Goal: Task Accomplishment & Management: Use online tool/utility

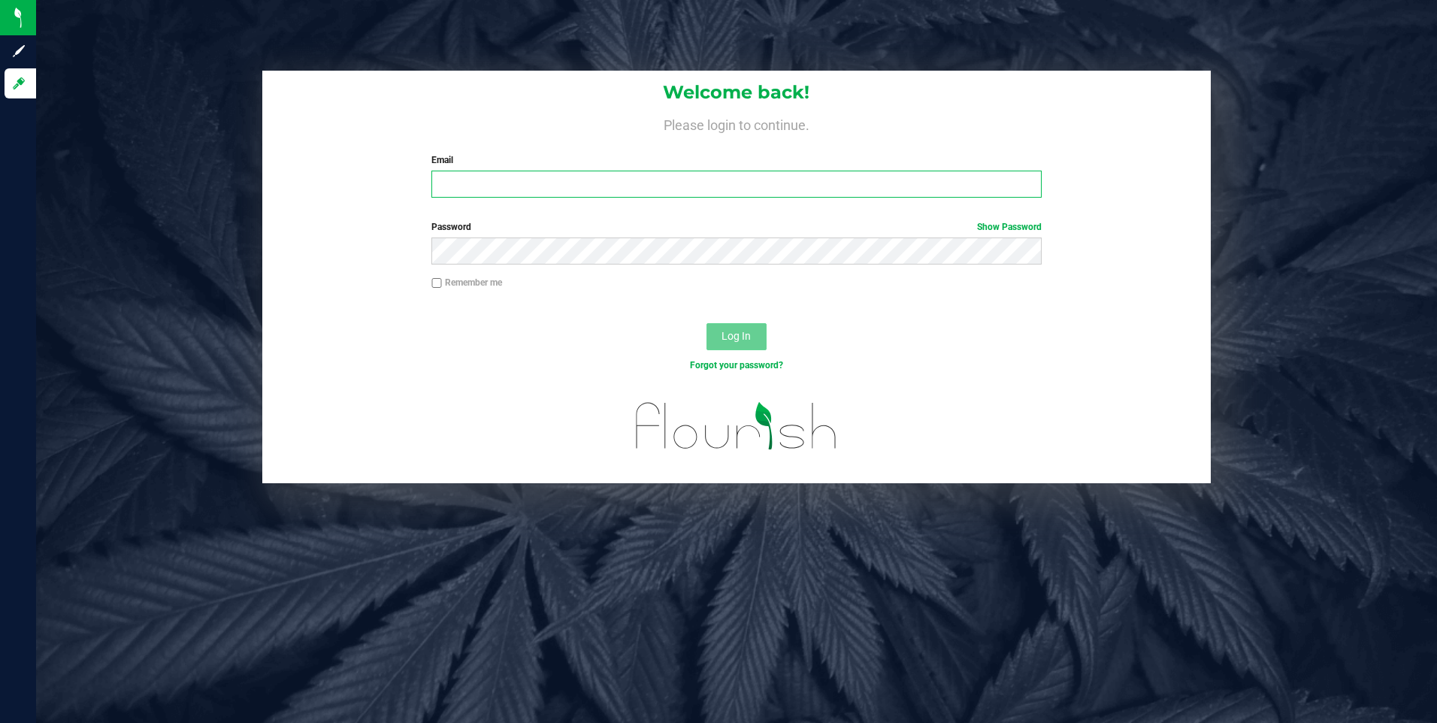
type input "[EMAIL_ADDRESS][DOMAIN_NAME]"
click at [731, 334] on span "Log In" at bounding box center [736, 336] width 29 height 12
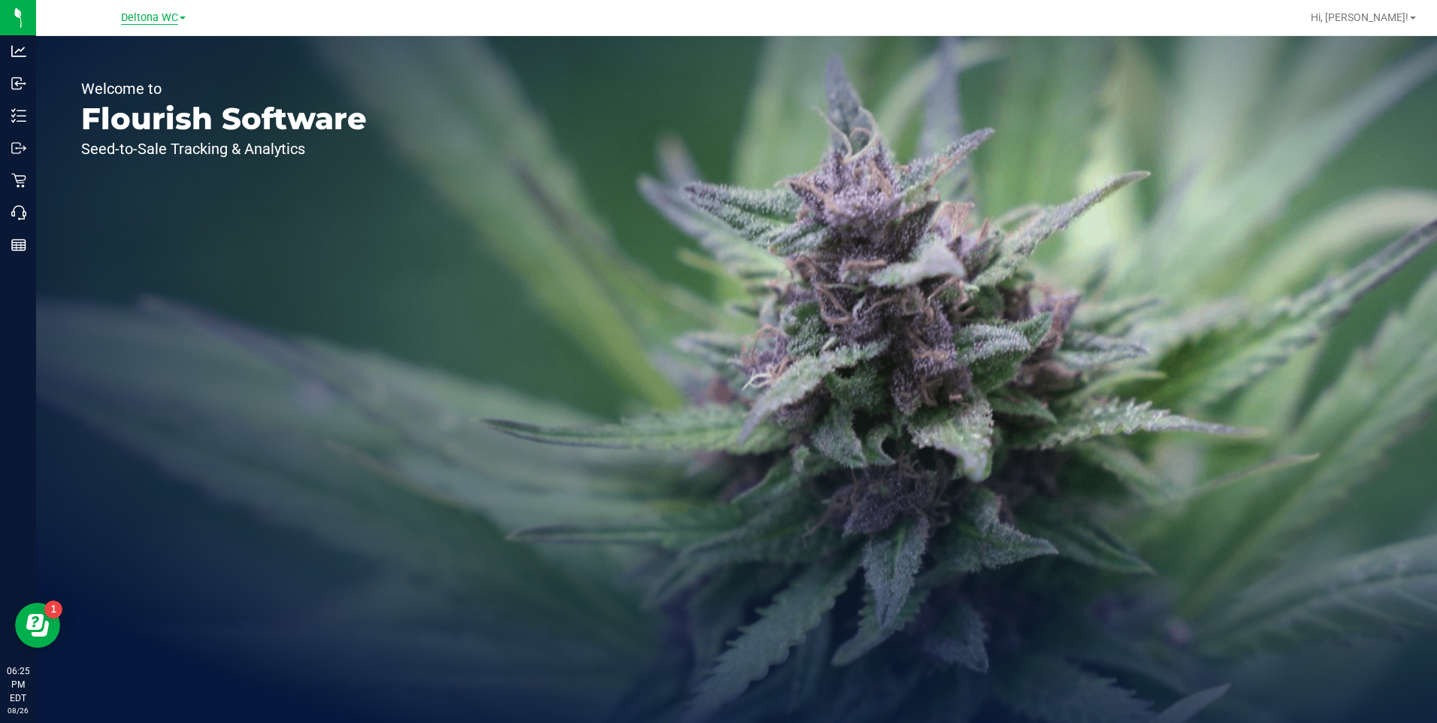
click at [165, 14] on span "Deltona WC" at bounding box center [149, 18] width 57 height 14
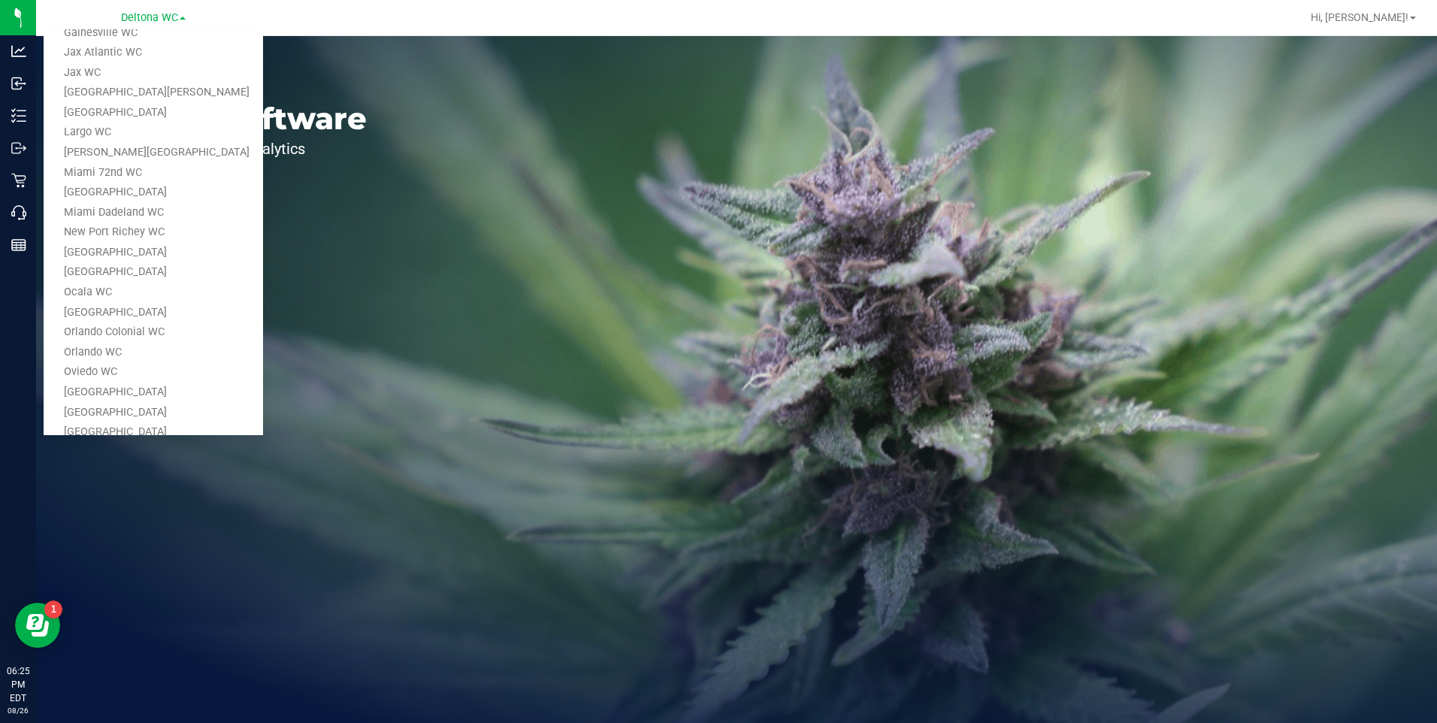
scroll to position [347, 0]
click at [108, 339] on link "[GEOGRAPHIC_DATA]" at bounding box center [154, 345] width 220 height 20
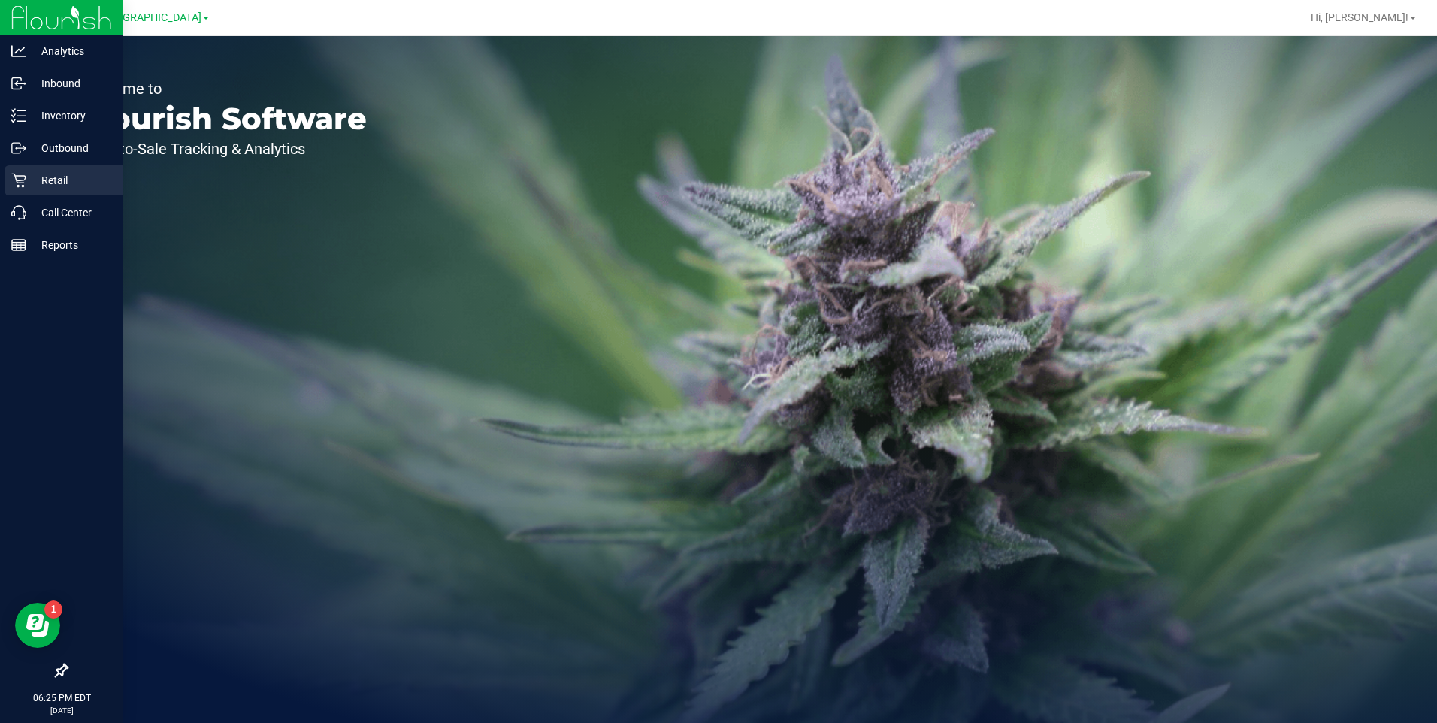
click at [45, 180] on p "Retail" at bounding box center [71, 180] width 90 height 18
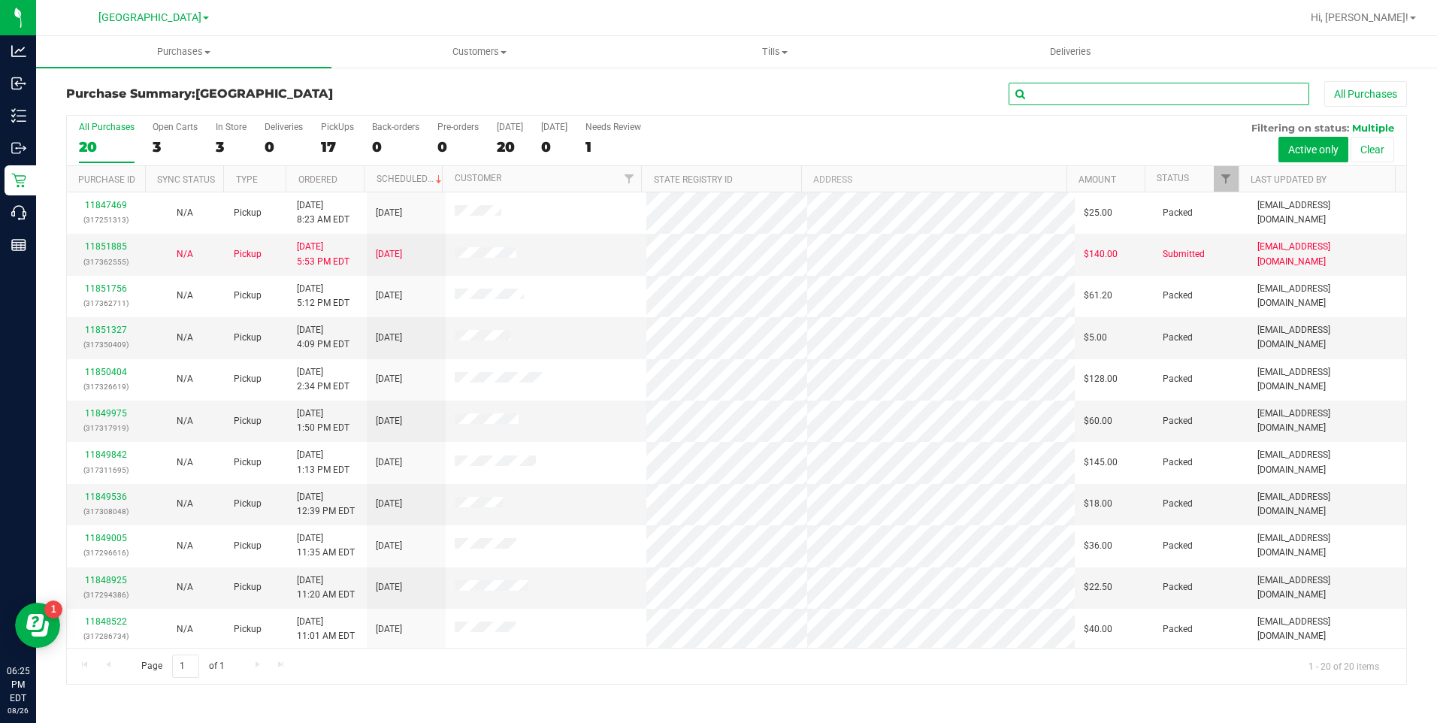
click at [1079, 95] on input "text" at bounding box center [1159, 94] width 301 height 23
type input "[PERSON_NAME]"
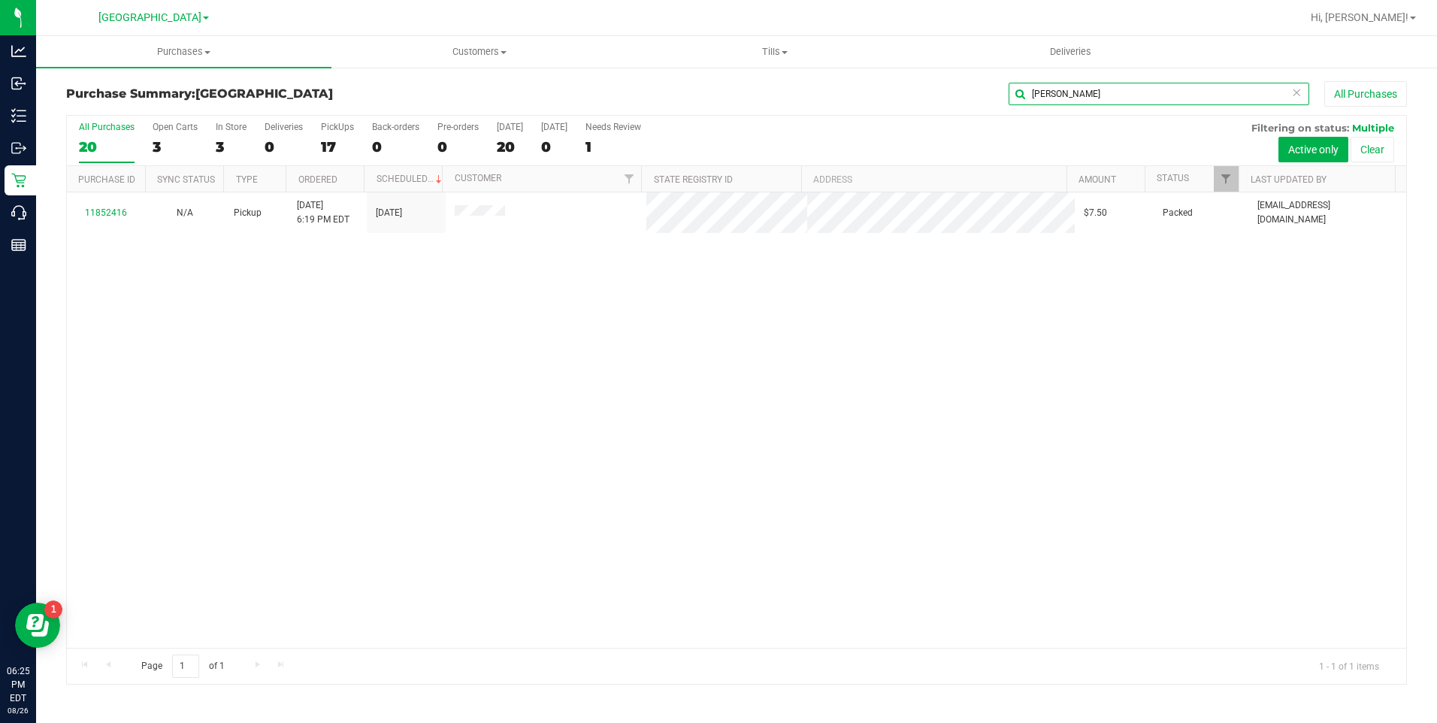
click at [1079, 95] on input "[PERSON_NAME]" at bounding box center [1159, 94] width 301 height 23
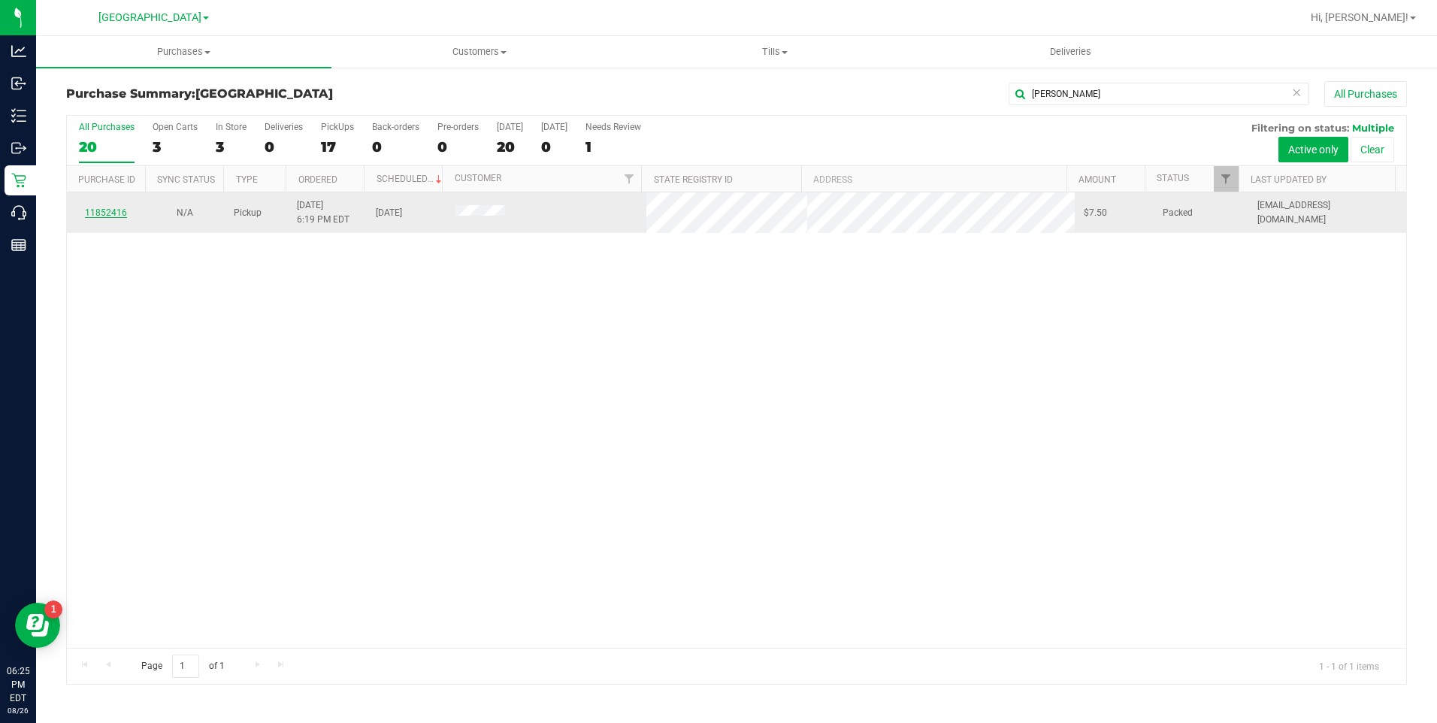
click at [106, 209] on link "11852416" at bounding box center [106, 212] width 42 height 11
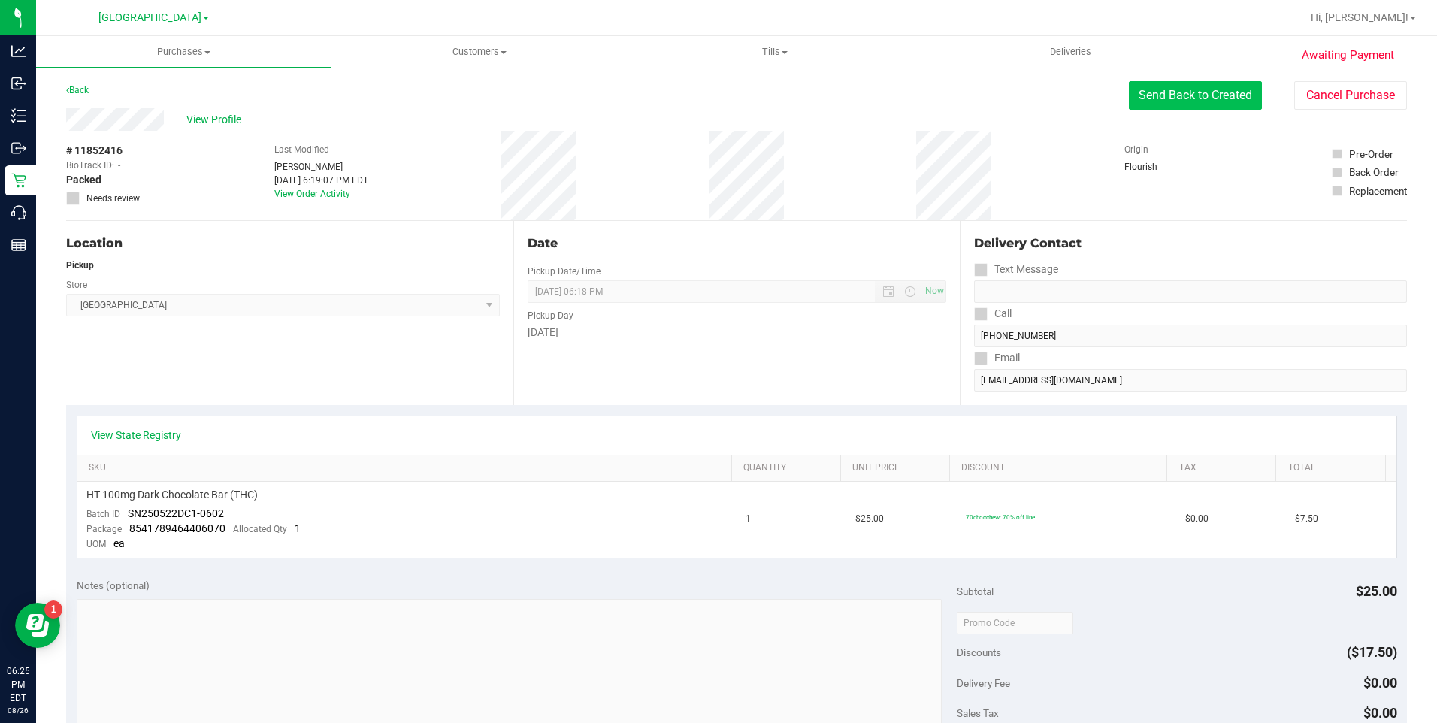
click at [1186, 101] on button "Send Back to Created" at bounding box center [1195, 95] width 133 height 29
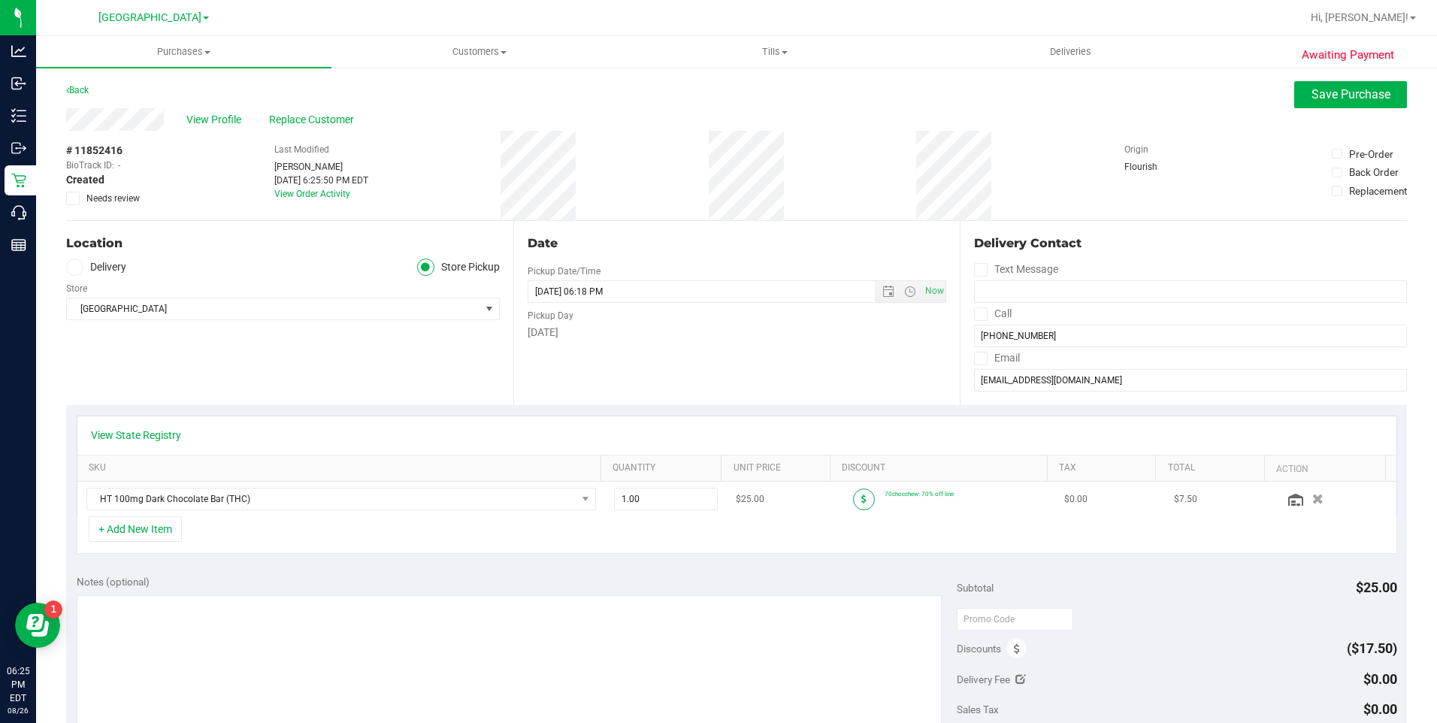
click at [862, 503] on icon at bounding box center [864, 499] width 5 height 9
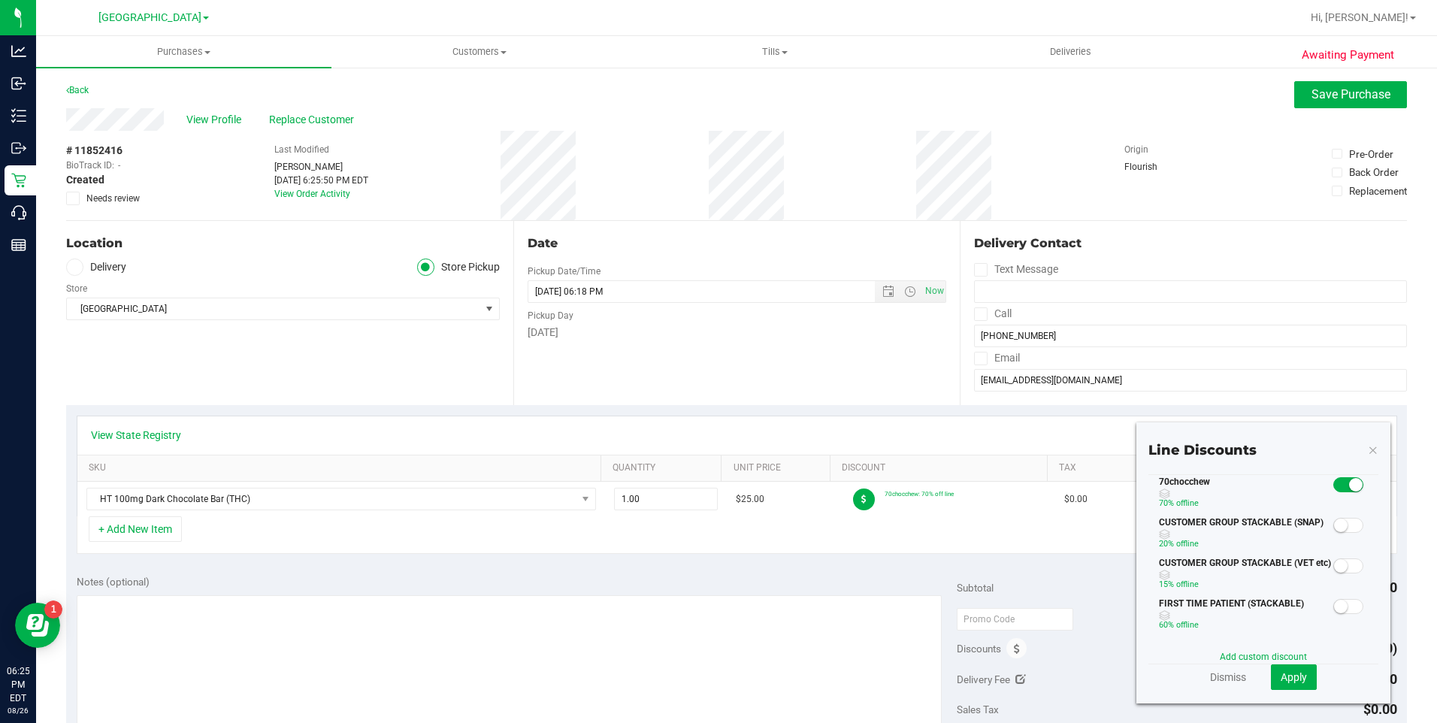
scroll to position [25, 0]
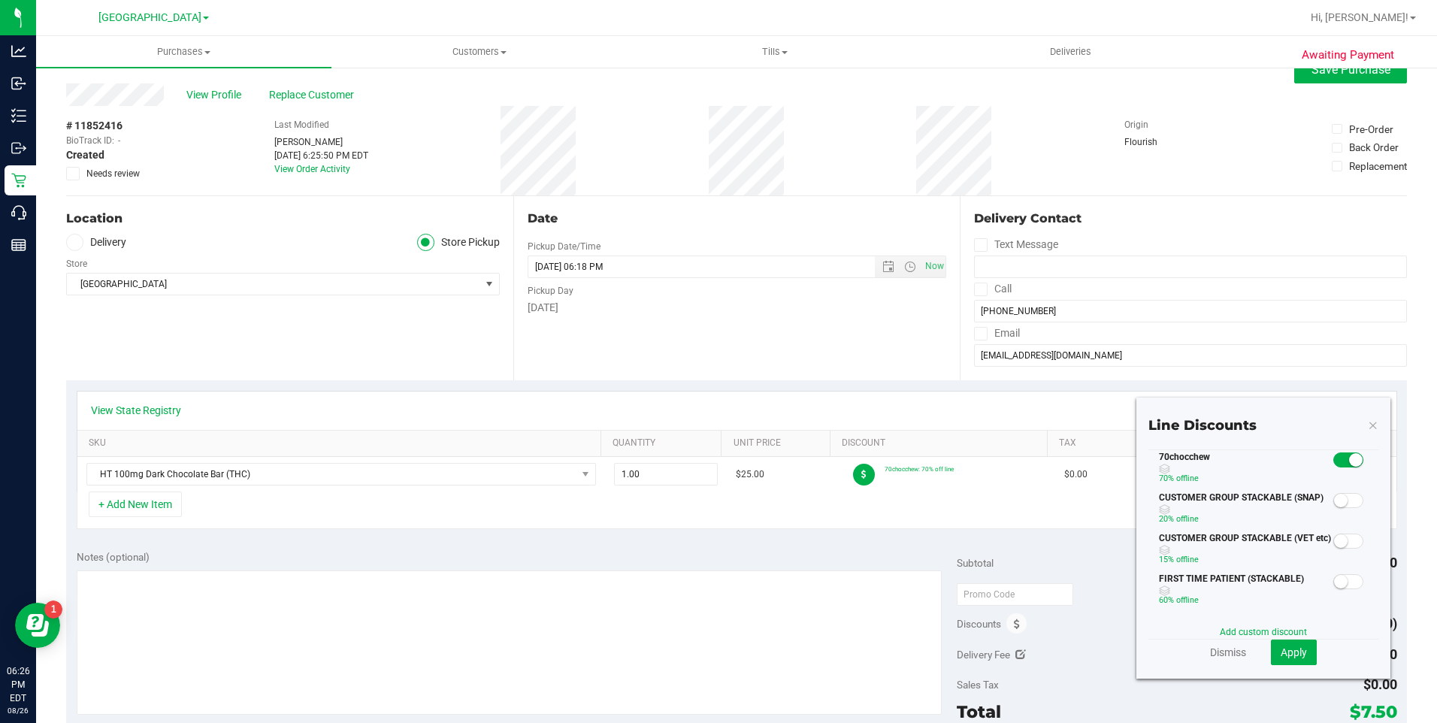
click at [1368, 417] on icon at bounding box center [1373, 425] width 11 height 18
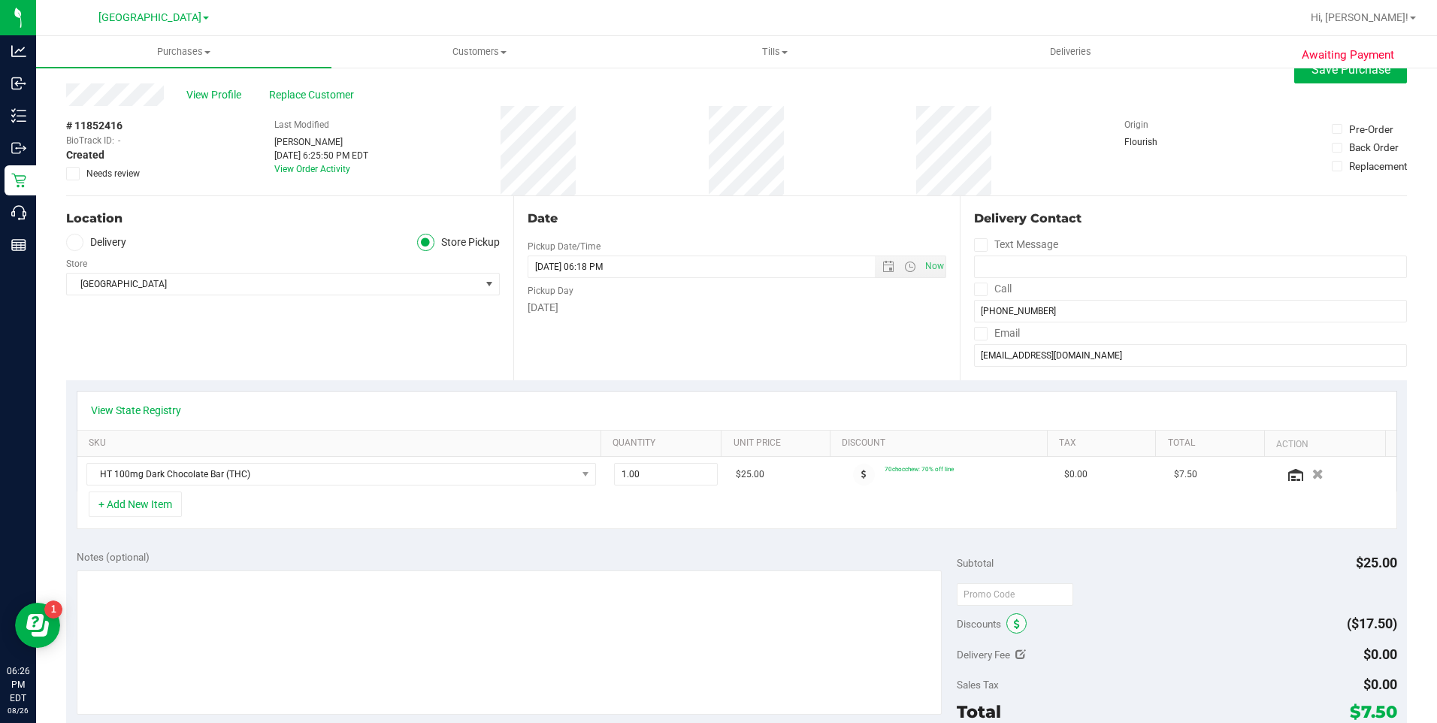
click at [1007, 627] on span at bounding box center [1017, 623] width 20 height 20
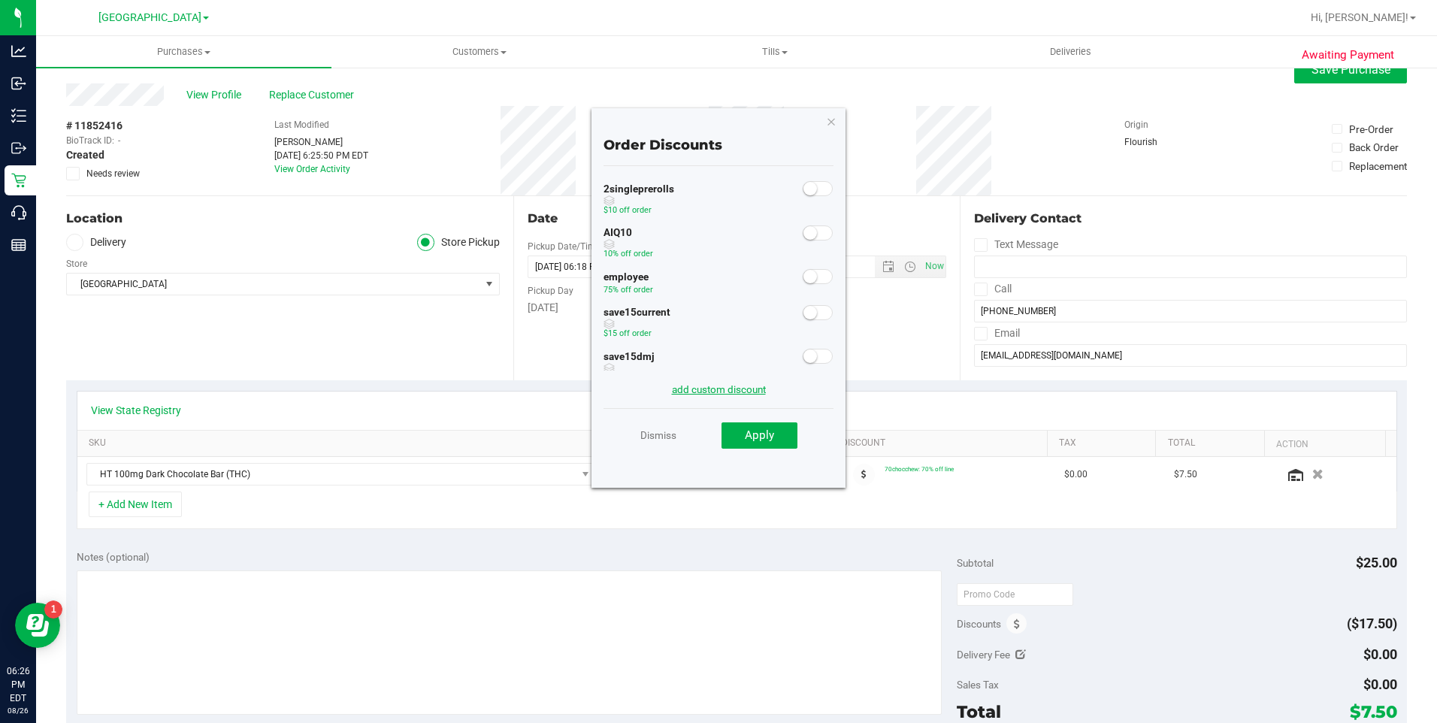
click at [730, 383] on link "add custom discount" at bounding box center [719, 389] width 94 height 12
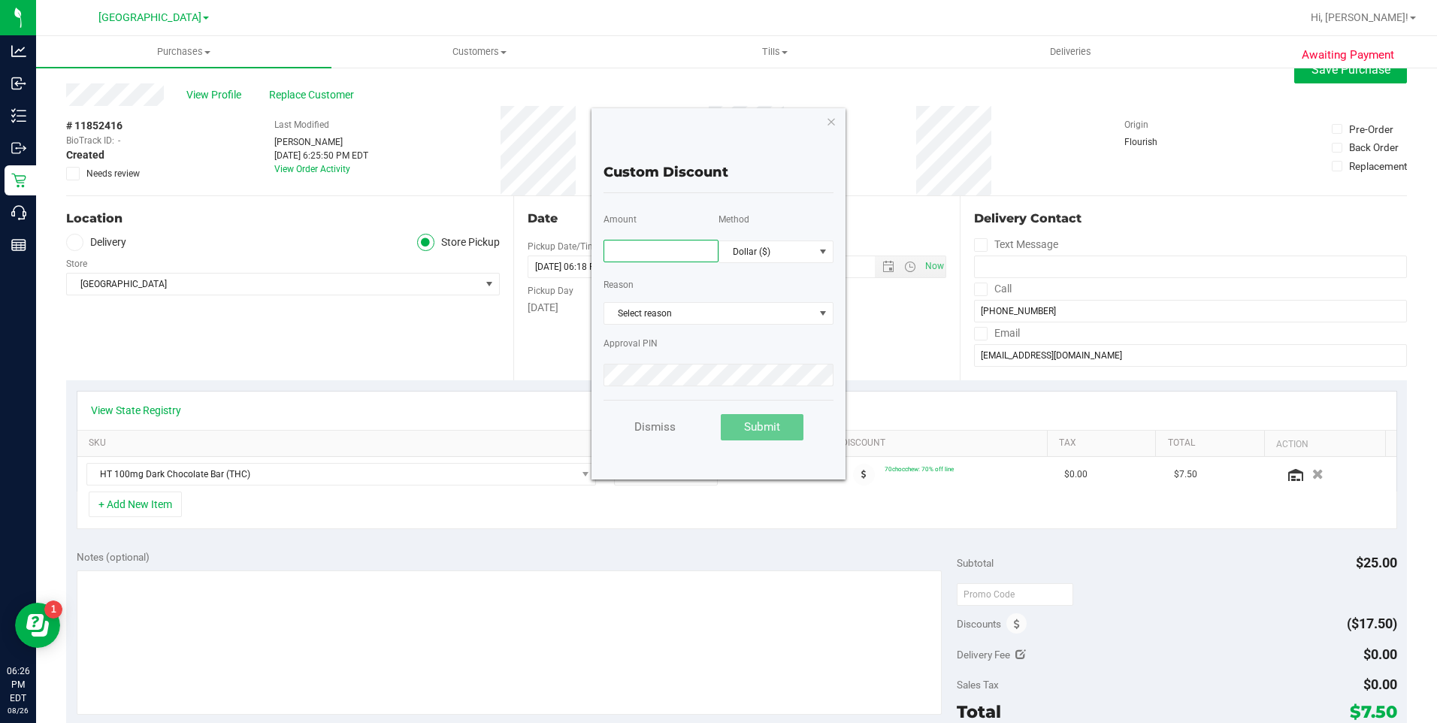
click at [696, 244] on input "text" at bounding box center [661, 251] width 115 height 23
type input "6.50"
click at [753, 313] on span "Select reason" at bounding box center [709, 313] width 210 height 21
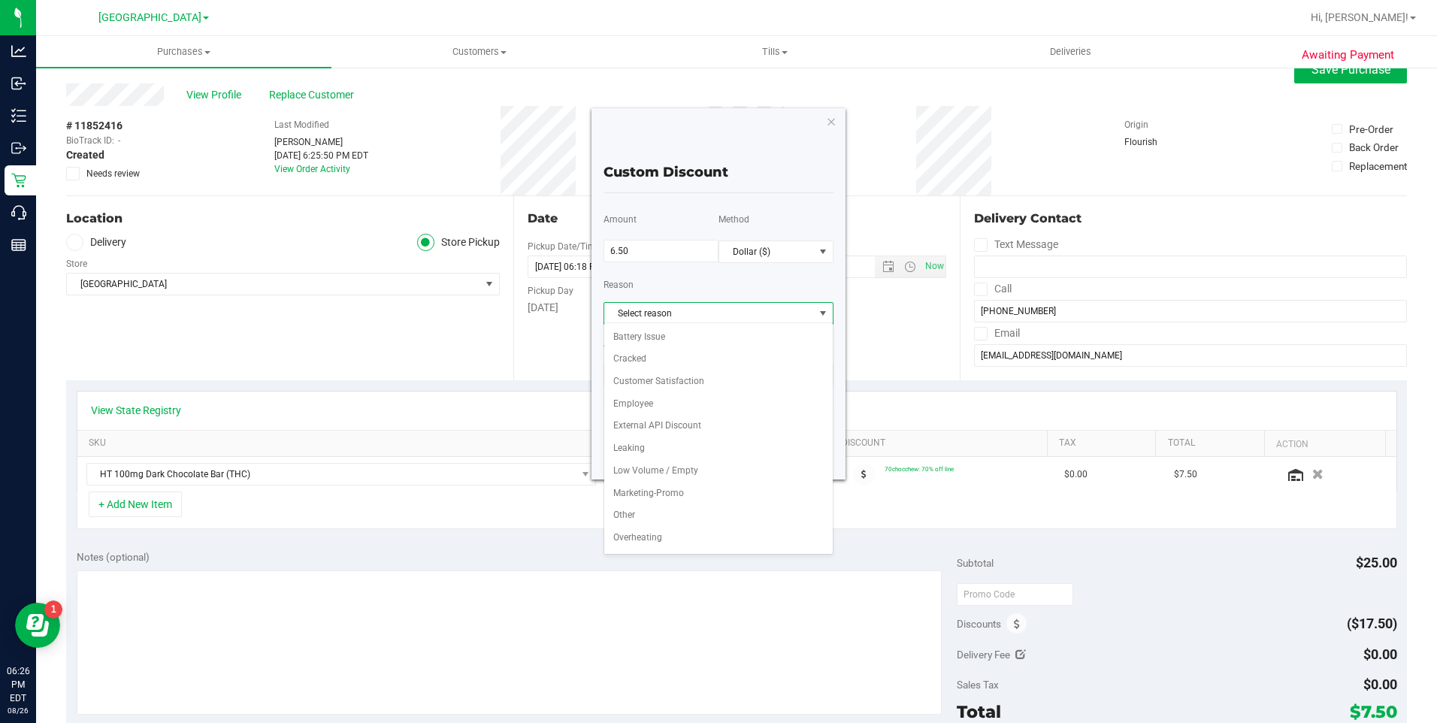
click at [753, 313] on span "Select reason" at bounding box center [709, 313] width 210 height 21
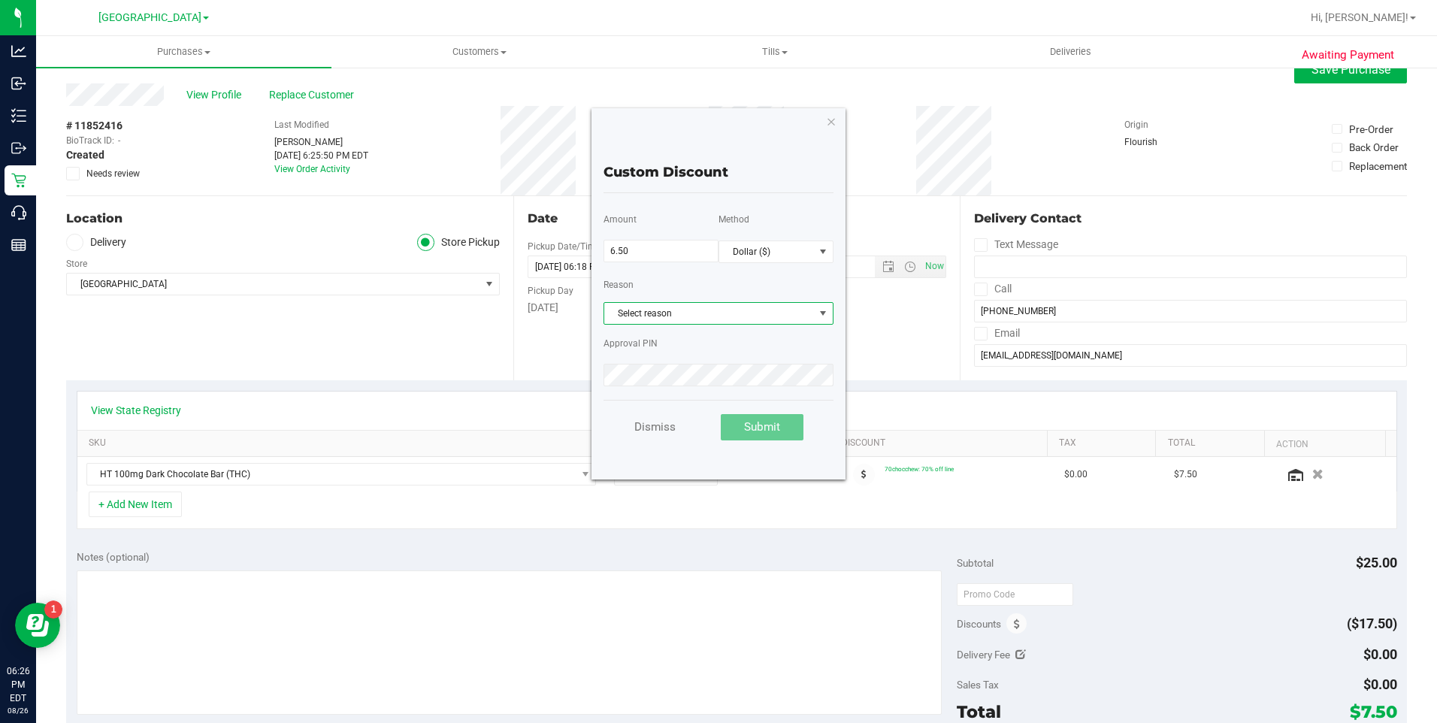
click at [753, 313] on span "Select reason" at bounding box center [709, 313] width 210 height 21
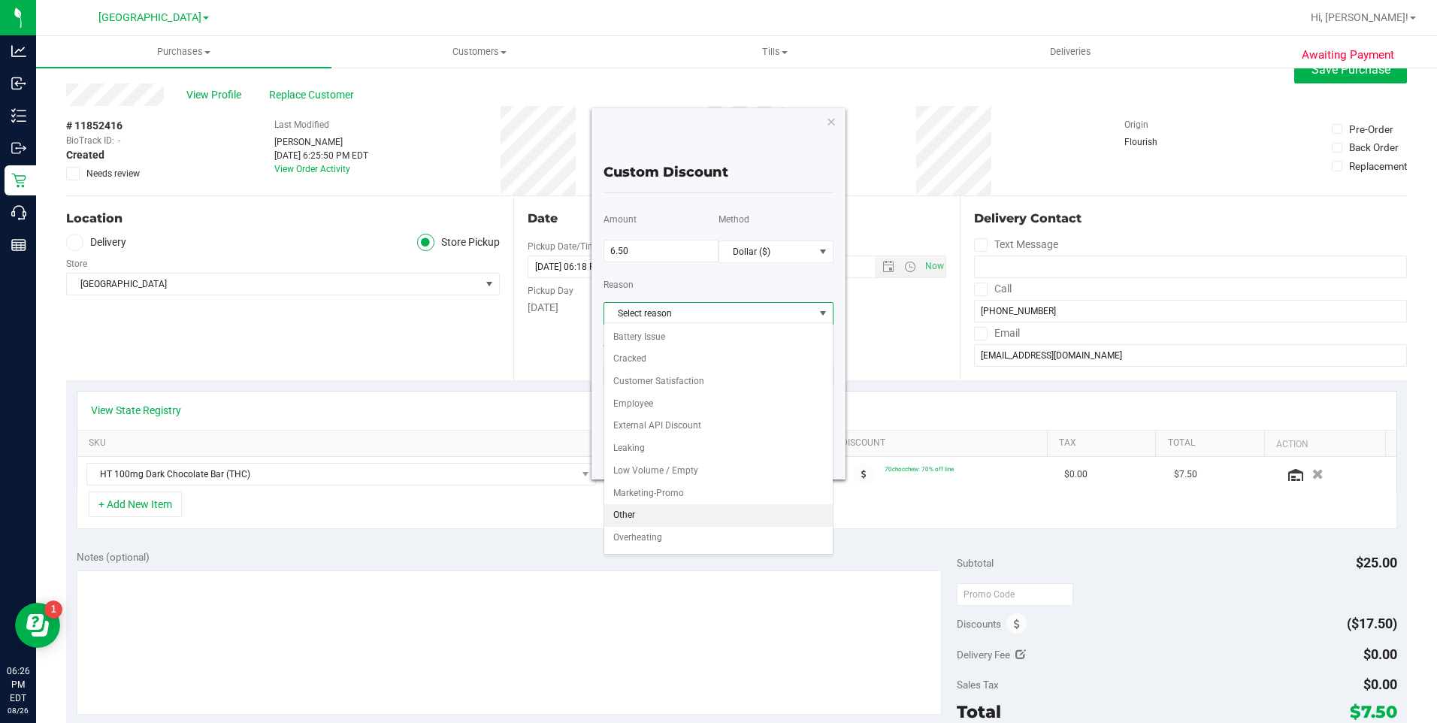
click at [642, 513] on li "Other" at bounding box center [718, 515] width 229 height 23
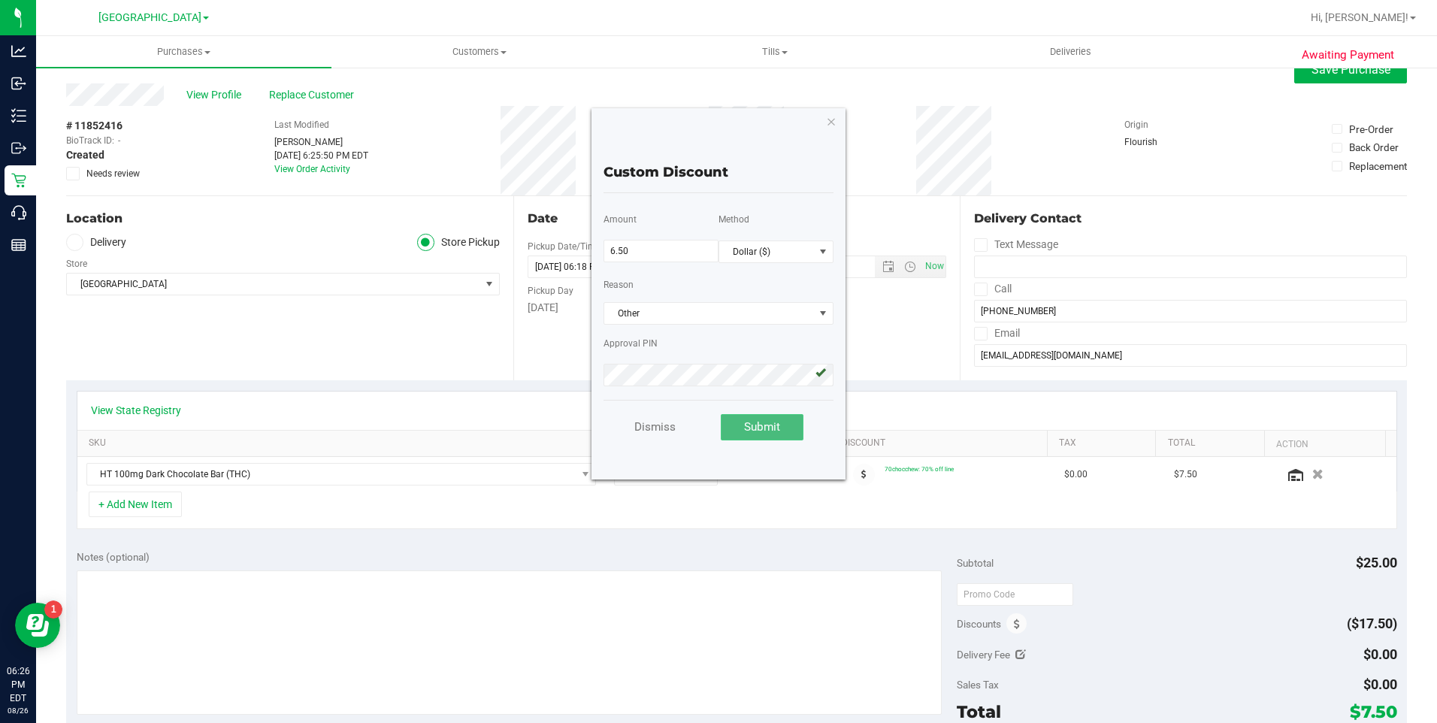
click at [764, 429] on span "Submit" at bounding box center [762, 427] width 36 height 14
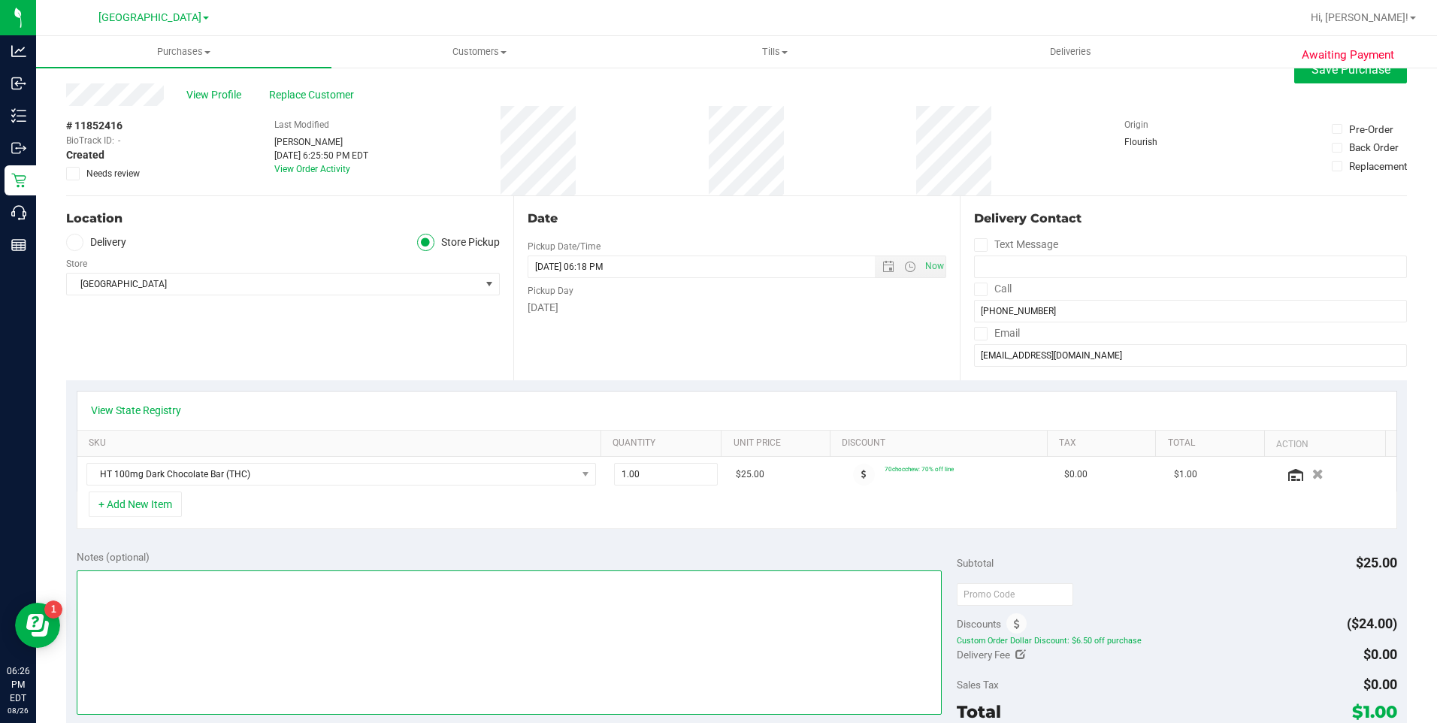
click at [226, 595] on textarea at bounding box center [509, 643] width 865 height 144
type textarea "[PERSON_NAME]"
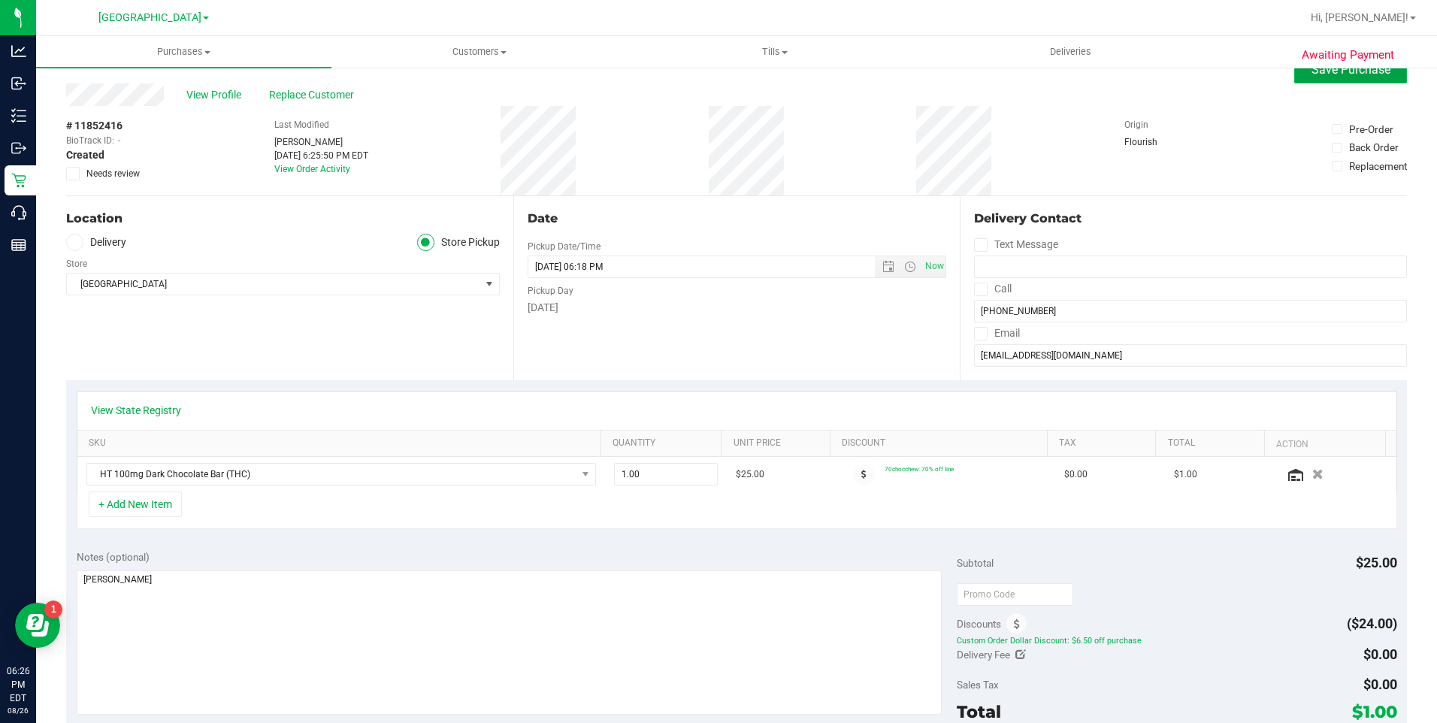
click at [1322, 72] on span "Save Purchase" at bounding box center [1351, 69] width 79 height 14
